Goal: Information Seeking & Learning: Learn about a topic

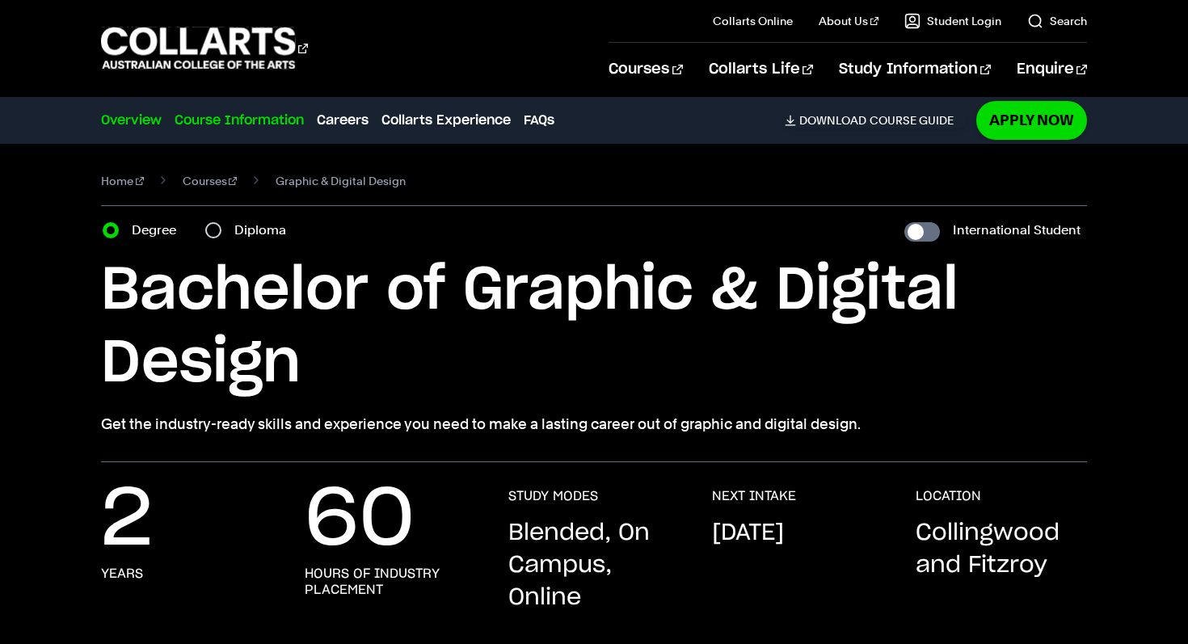
click at [256, 117] on link "Course Information" at bounding box center [239, 120] width 129 height 19
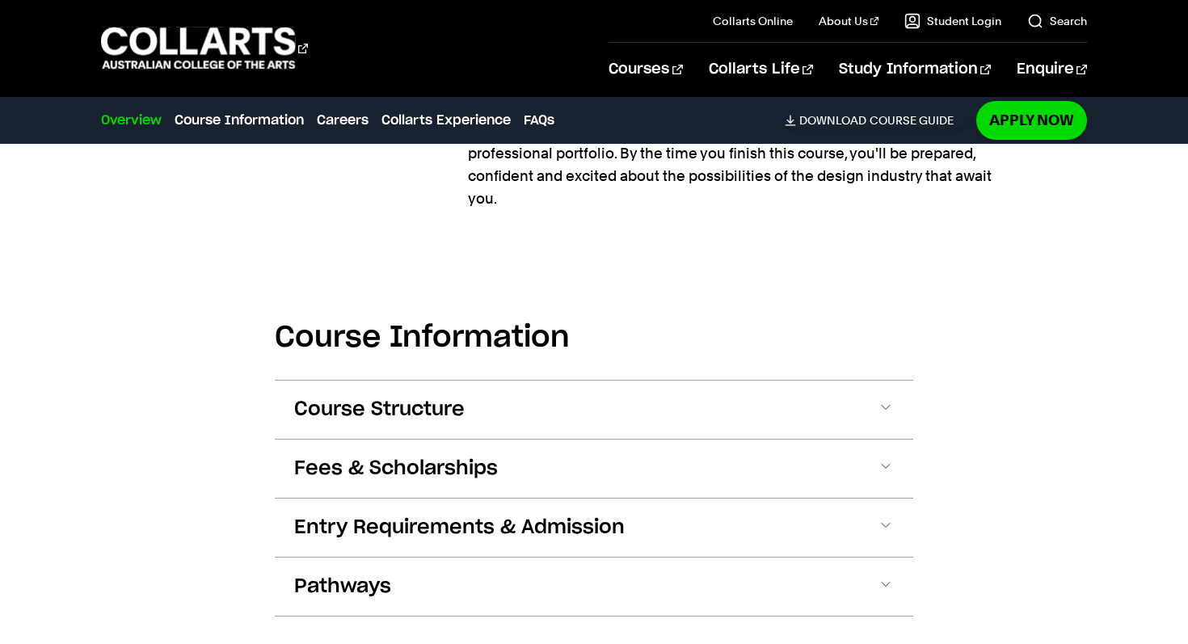
scroll to position [1784, 0]
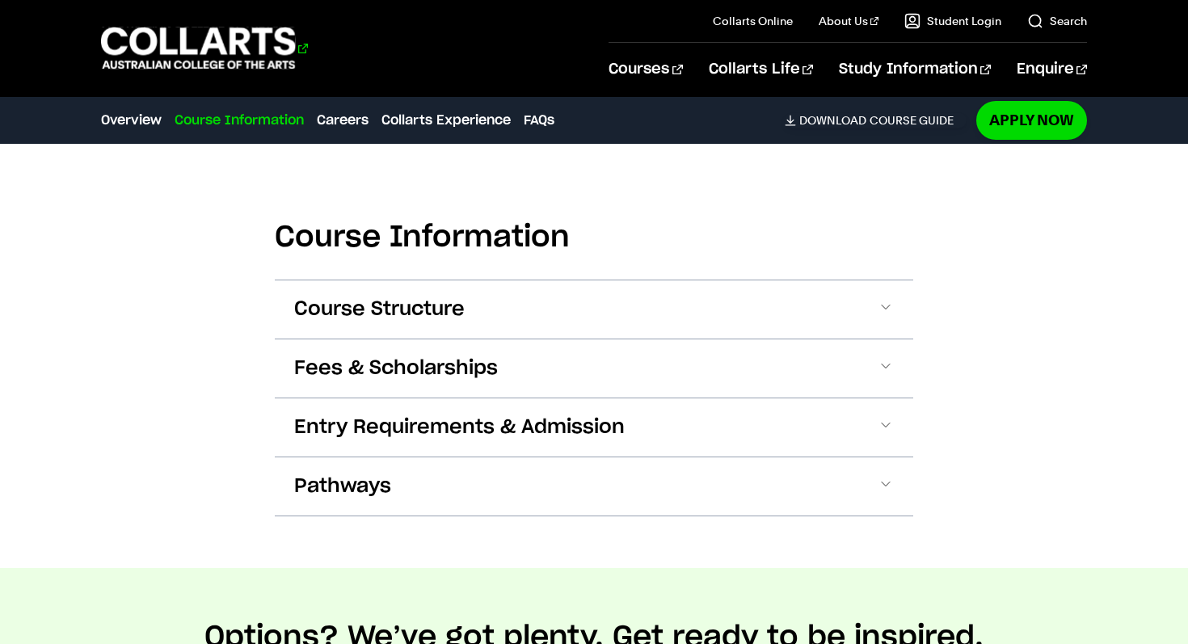
click at [227, 51] on 1 "Go to homepage" at bounding box center [198, 48] width 195 height 42
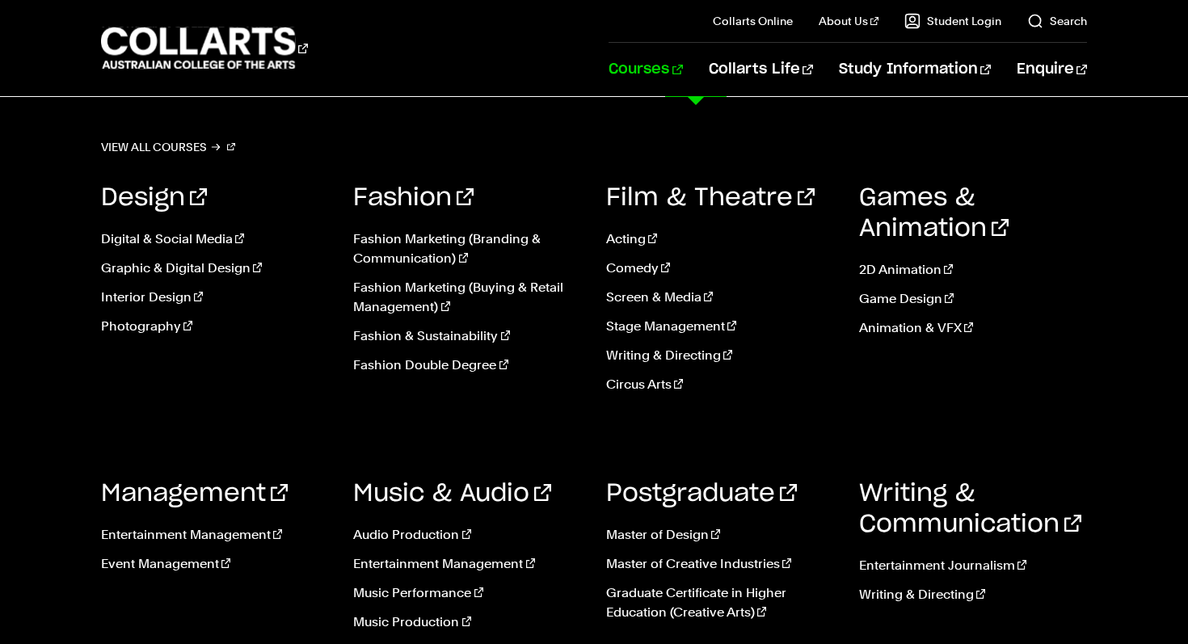
click at [682, 76] on link "Courses" at bounding box center [645, 69] width 74 height 53
